Goal: Task Accomplishment & Management: Manage account settings

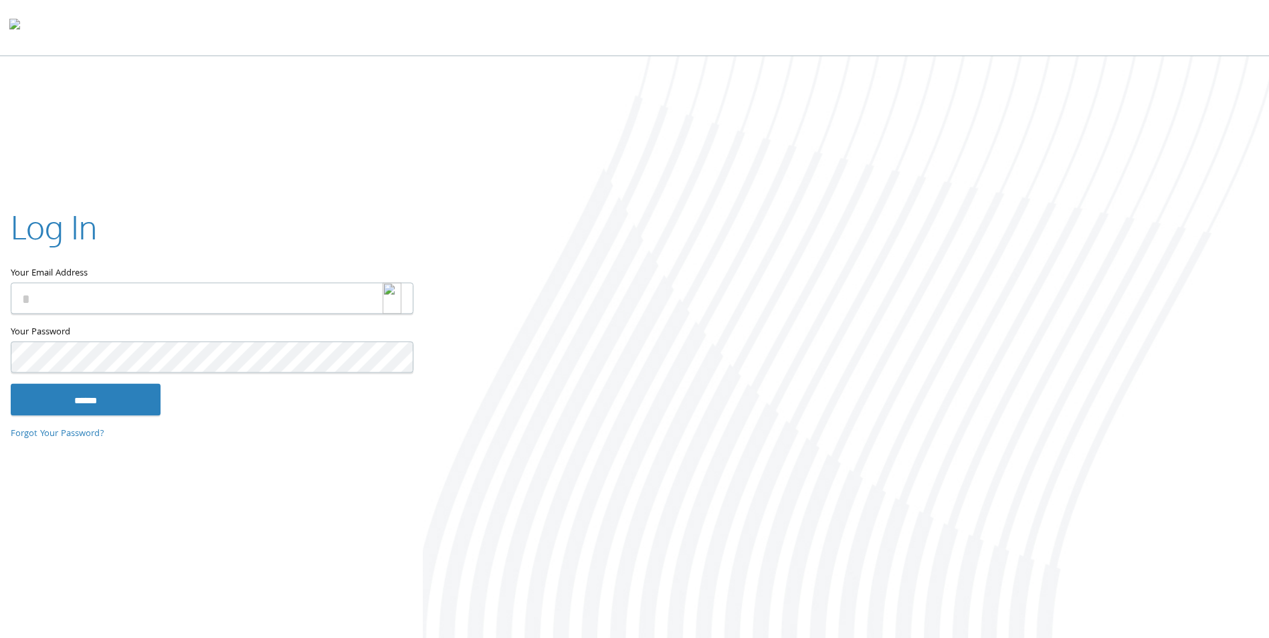
click at [393, 298] on img at bounding box center [392, 298] width 19 height 31
click at [320, 300] on input "Your Email Address" at bounding box center [212, 298] width 403 height 31
click at [306, 296] on input "Your Email Address" at bounding box center [212, 298] width 403 height 31
click at [269, 323] on div "Your Email Address" at bounding box center [211, 265] width 401 height 120
click at [269, 308] on input "Your Email Address" at bounding box center [212, 298] width 403 height 31
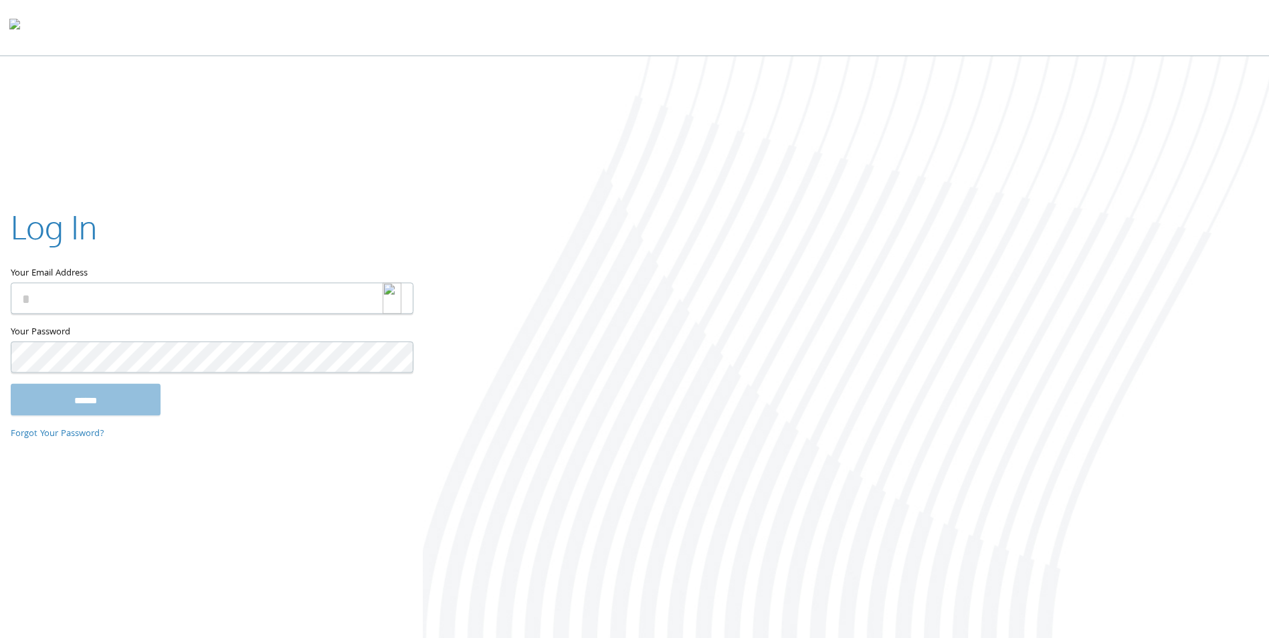
click at [395, 297] on img at bounding box center [392, 298] width 19 height 31
click at [387, 298] on img at bounding box center [392, 298] width 19 height 31
click at [340, 300] on input "Your Email Address" at bounding box center [212, 298] width 403 height 31
click at [304, 376] on div "Your Password This field is required" at bounding box center [211, 354] width 401 height 59
click at [257, 289] on input "Your Email Address" at bounding box center [212, 298] width 403 height 31
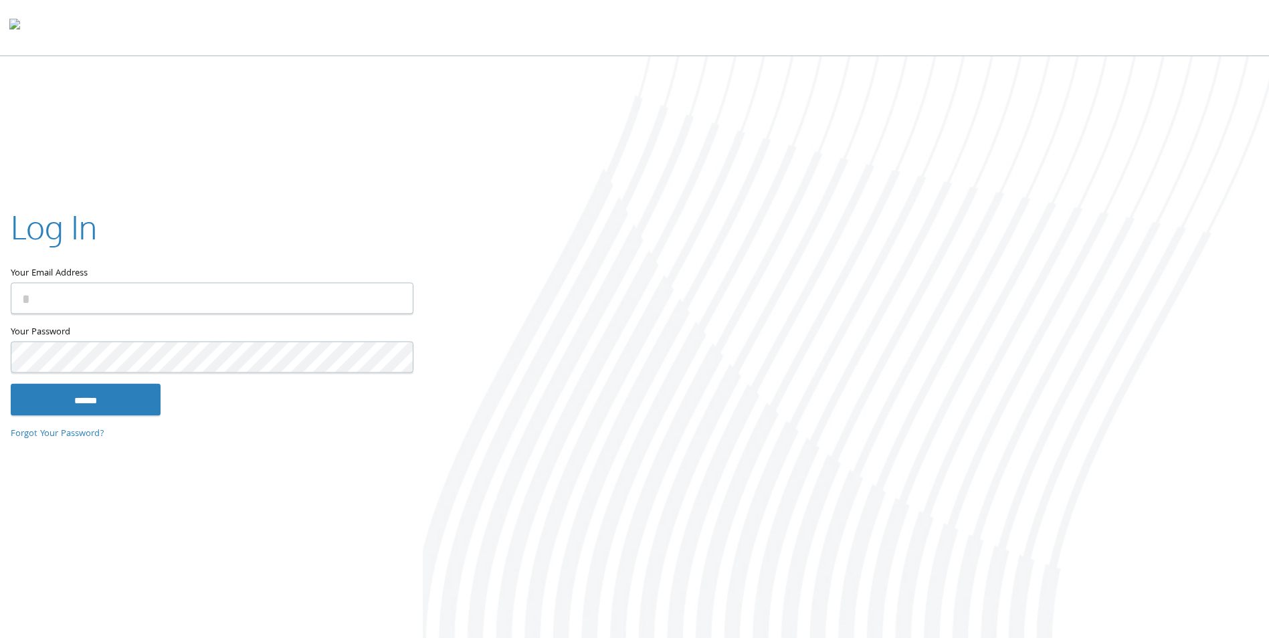
drag, startPoint x: 366, startPoint y: 298, endPoint x: 348, endPoint y: 304, distance: 19.7
click at [364, 299] on input "Your Email Address" at bounding box center [212, 298] width 403 height 31
click at [172, 304] on input "Your Email Address" at bounding box center [212, 298] width 403 height 31
click at [278, 297] on input "Your Email Address" at bounding box center [212, 298] width 403 height 31
click at [389, 298] on img at bounding box center [392, 298] width 19 height 31
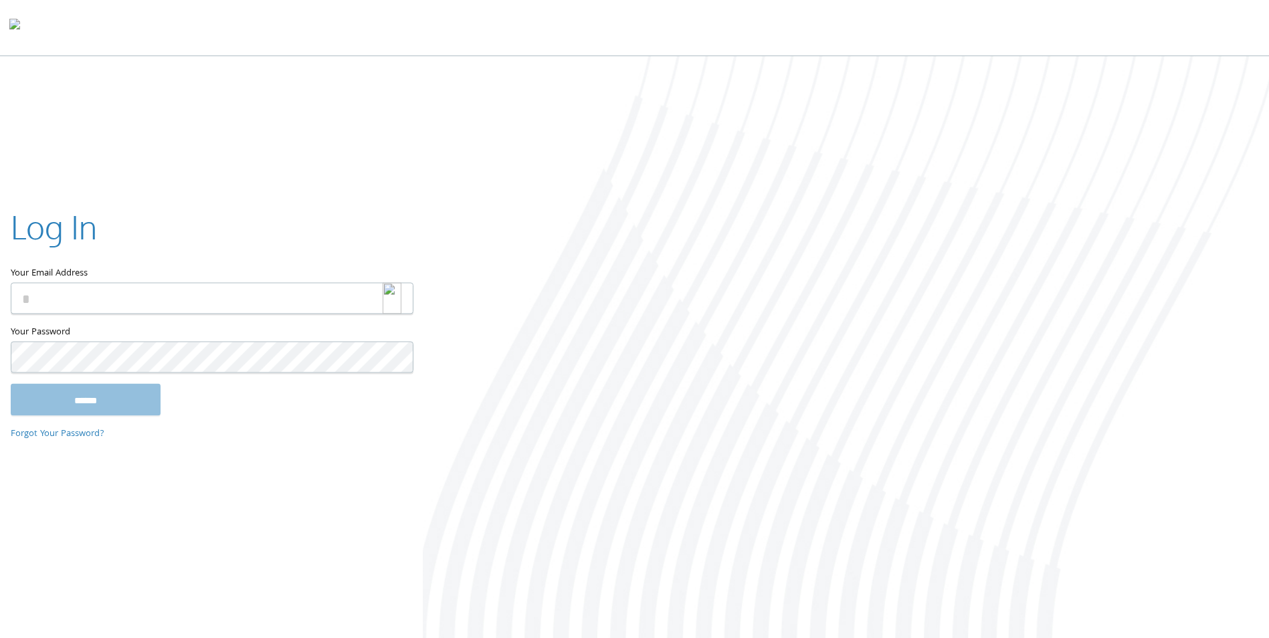
click at [392, 299] on img at bounding box center [392, 298] width 19 height 31
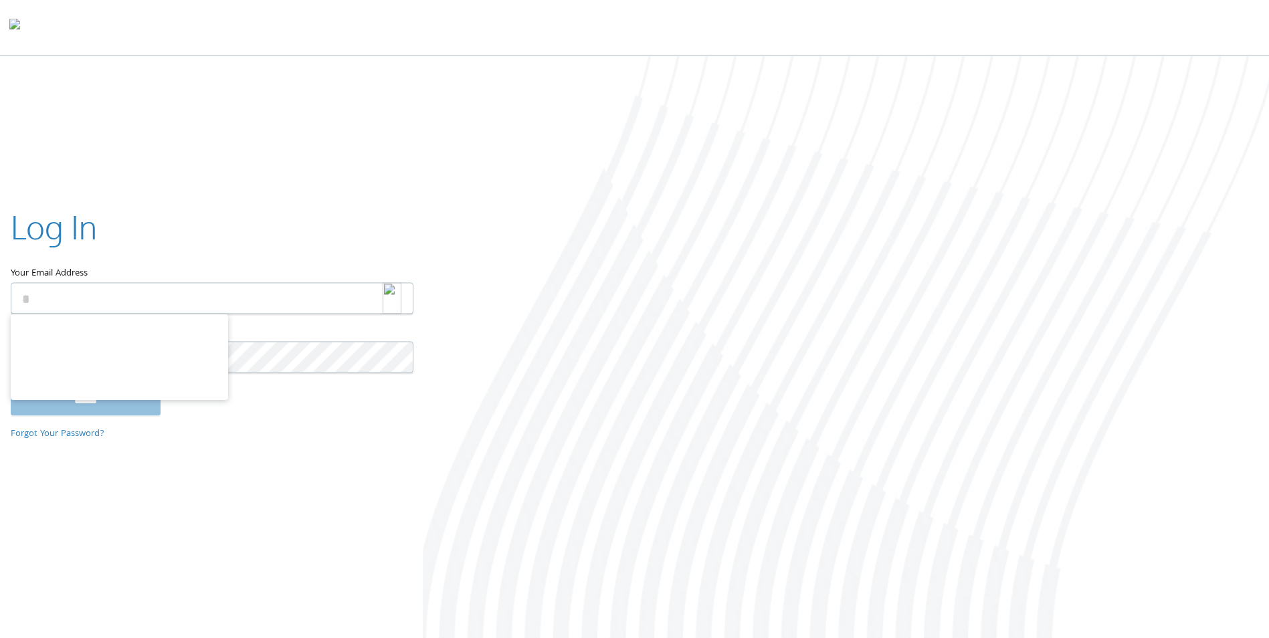
type input "**********"
